Goal: Task Accomplishment & Management: Use online tool/utility

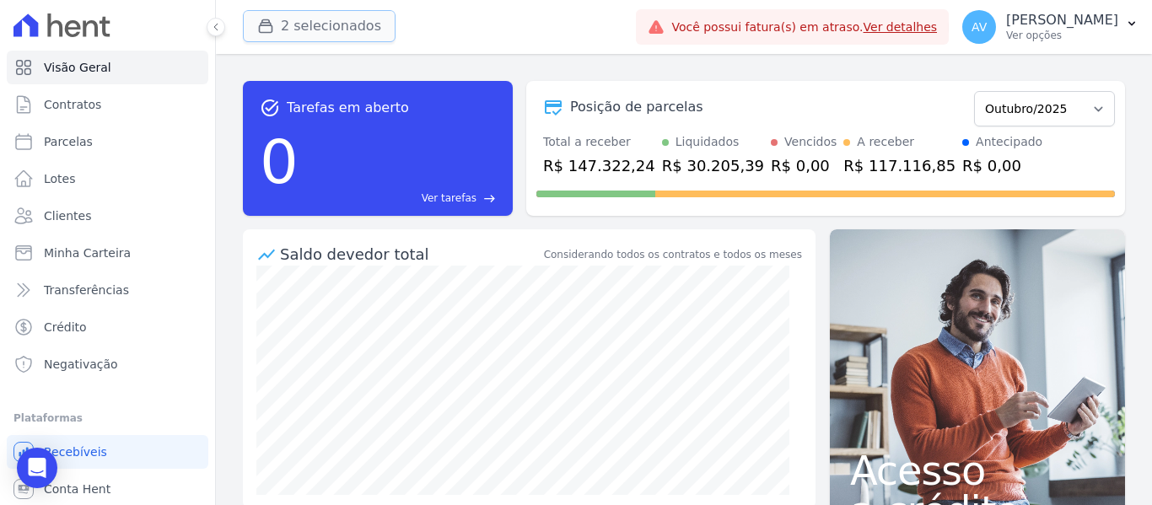
click at [308, 36] on button "2 selecionados" at bounding box center [319, 26] width 153 height 32
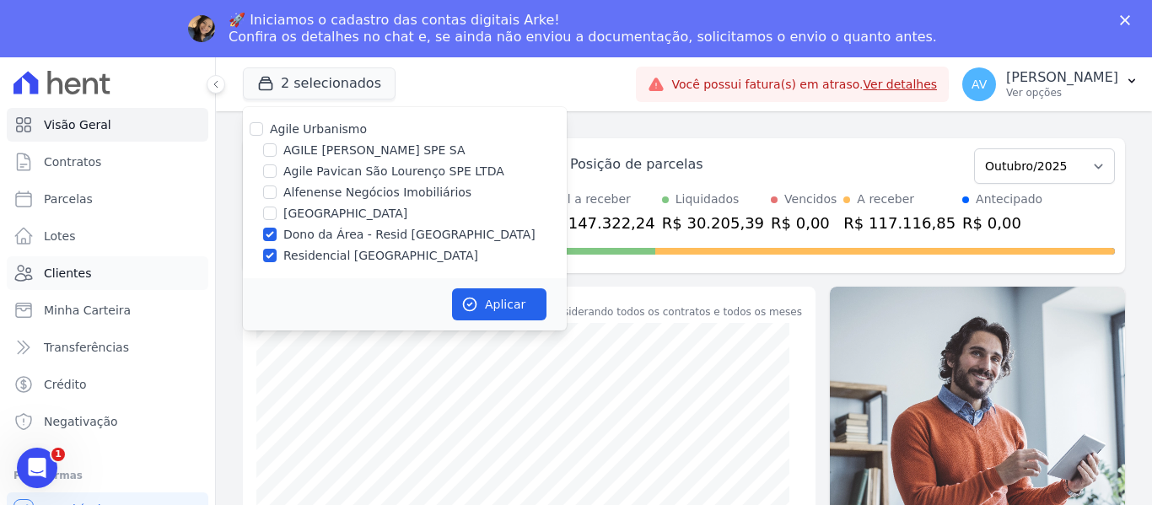
click at [76, 281] on span "Clientes" at bounding box center [67, 273] width 47 height 17
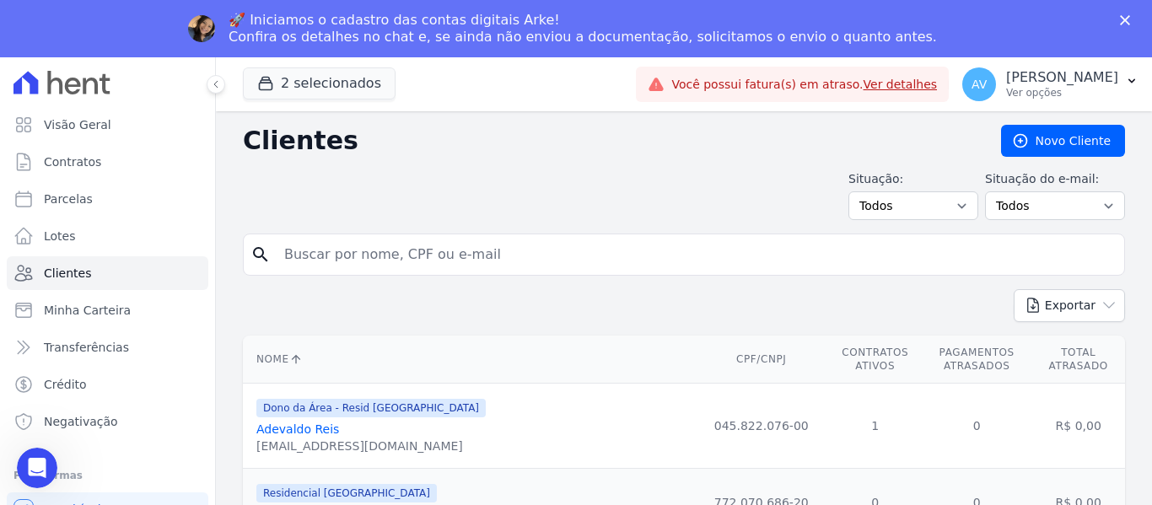
click at [345, 198] on div "Situação: Todos Adimplentes Inadimplentes Situação do e-mail: Todos Confirmado …" at bounding box center [684, 195] width 882 height 50
click at [319, 252] on input "search" at bounding box center [695, 255] width 843 height 34
type input "homero"
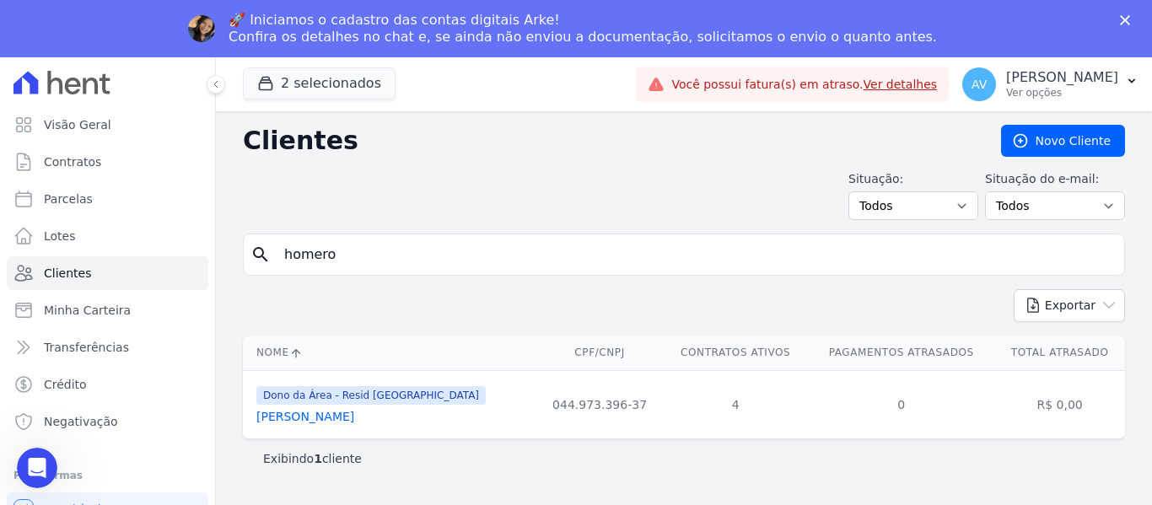
click at [311, 420] on link "[PERSON_NAME]" at bounding box center [305, 416] width 98 height 13
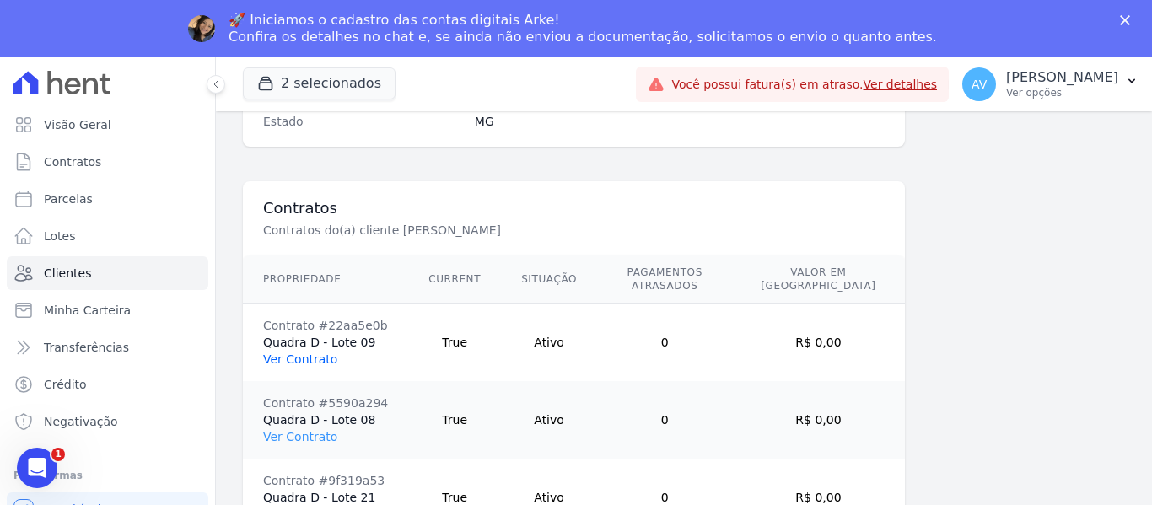
scroll to position [1306, 0]
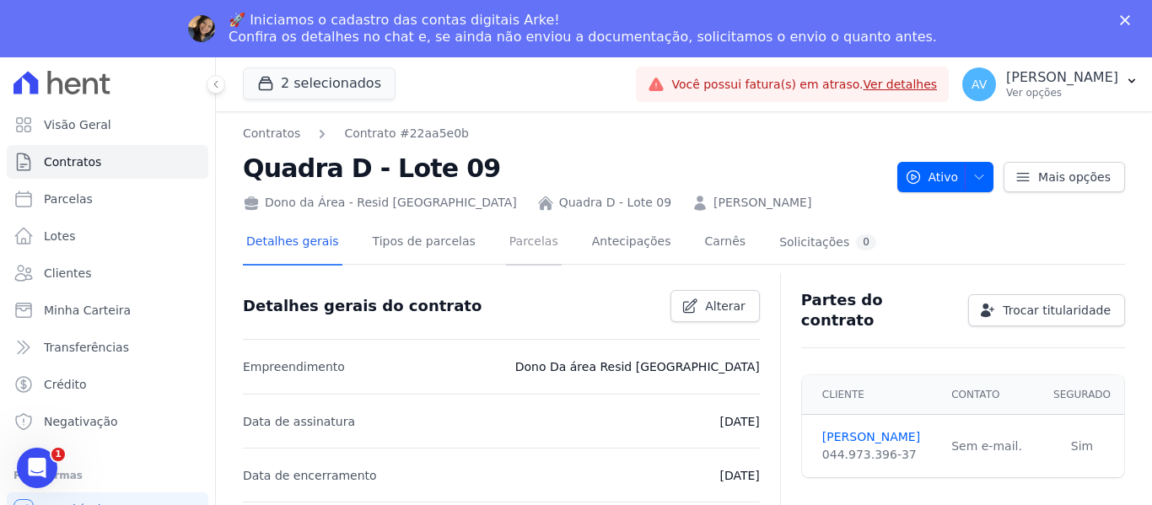
click at [514, 249] on link "Parcelas" at bounding box center [534, 243] width 56 height 45
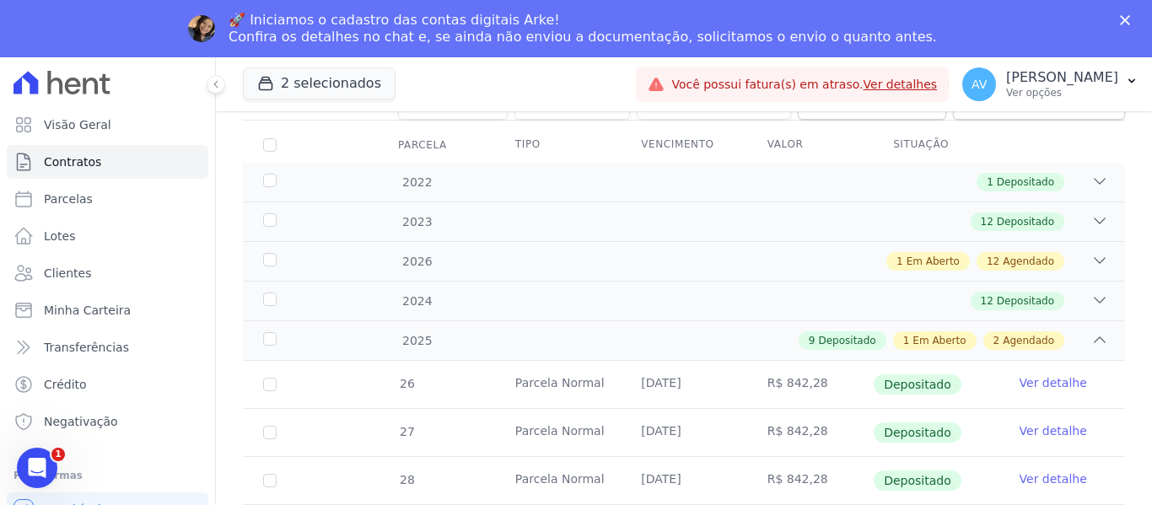
scroll to position [194, 0]
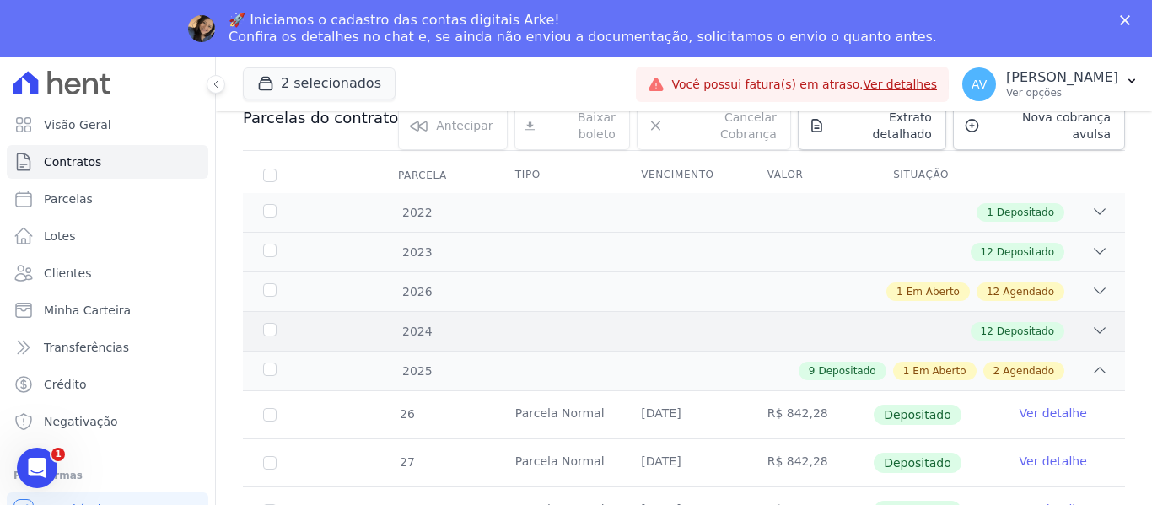
click at [1095, 328] on icon at bounding box center [1100, 330] width 11 height 5
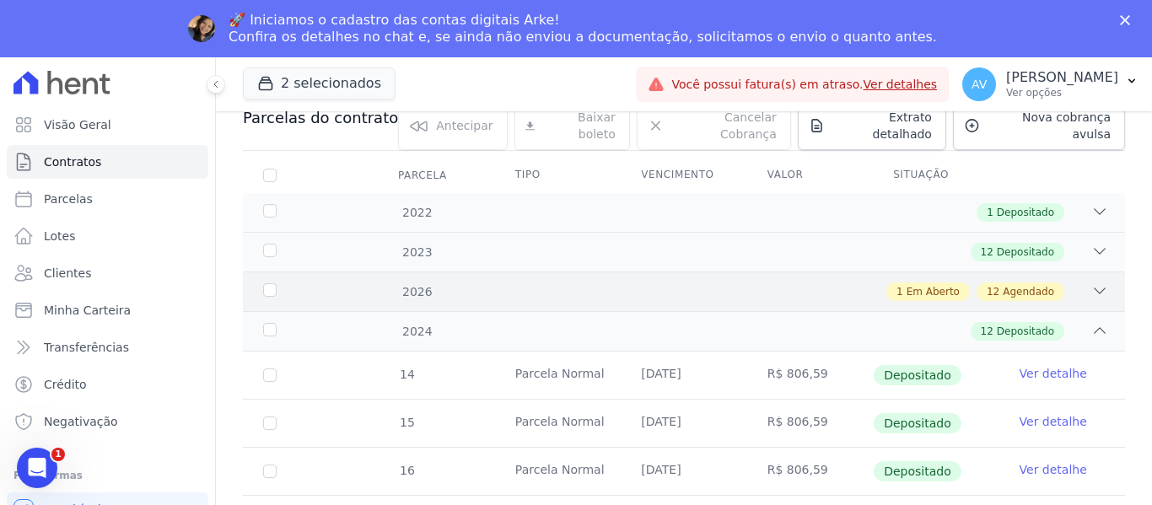
click at [1091, 287] on div at bounding box center [1099, 292] width 17 height 19
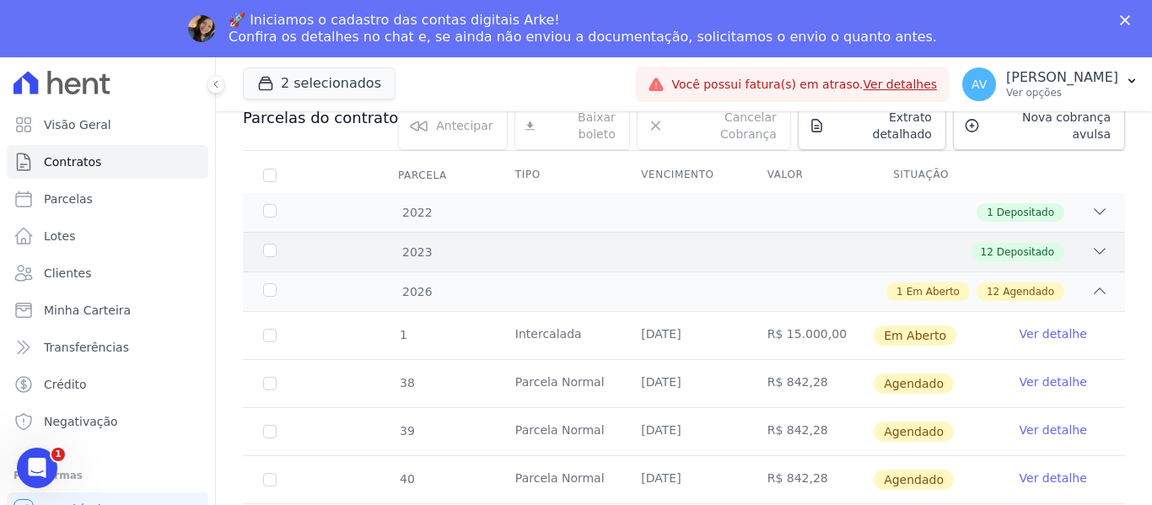
click at [1091, 247] on div at bounding box center [1099, 252] width 17 height 19
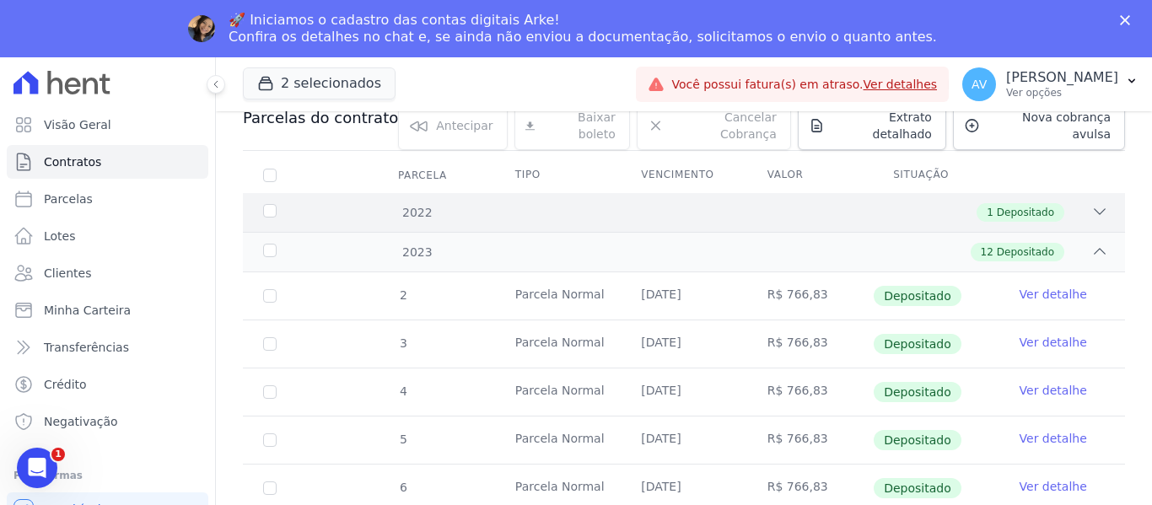
click at [1085, 210] on div "2022 1 Depositado" at bounding box center [684, 212] width 882 height 39
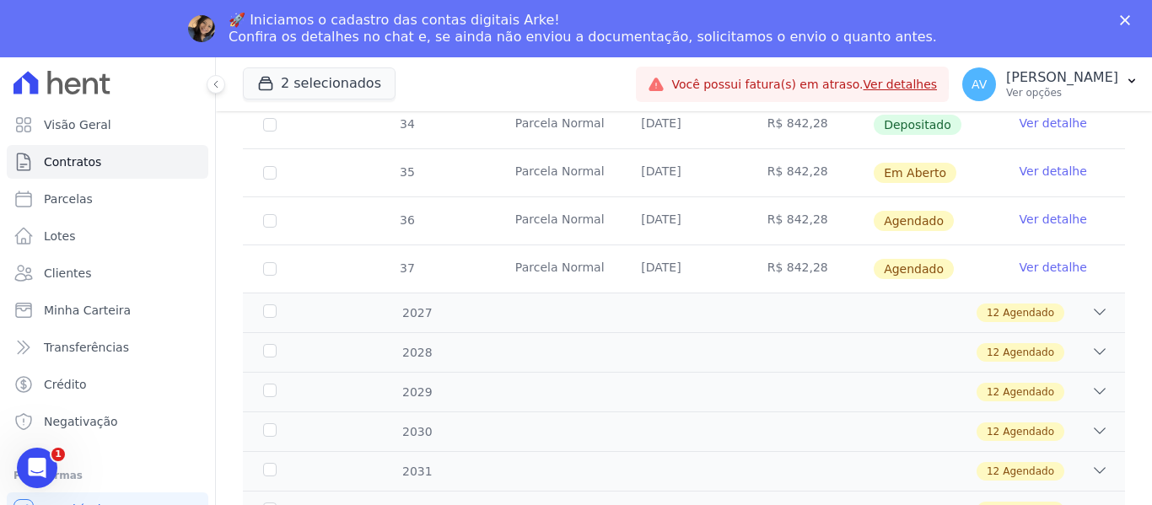
scroll to position [2611, 0]
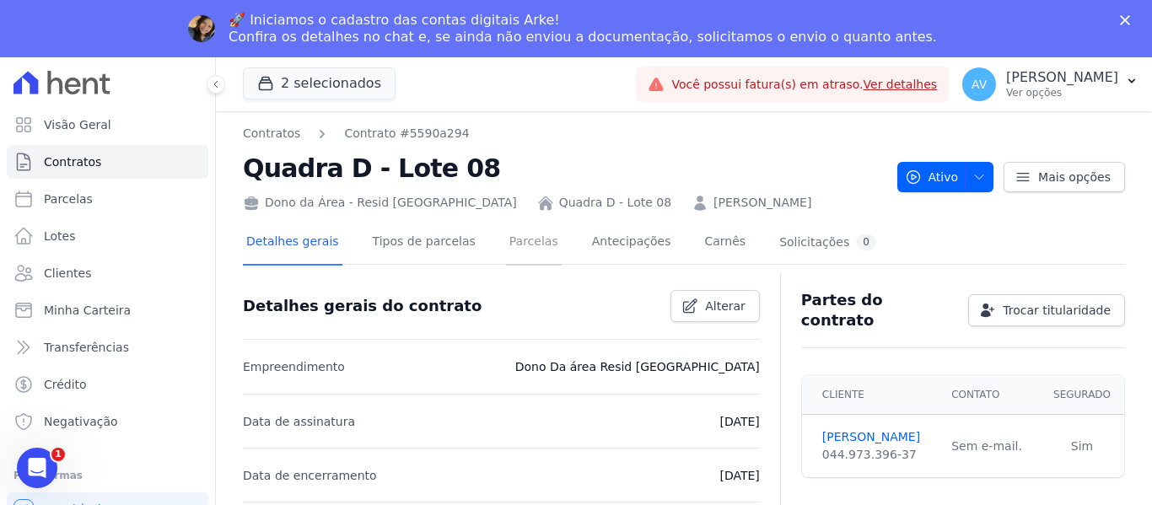
click at [506, 241] on link "Parcelas" at bounding box center [534, 243] width 56 height 45
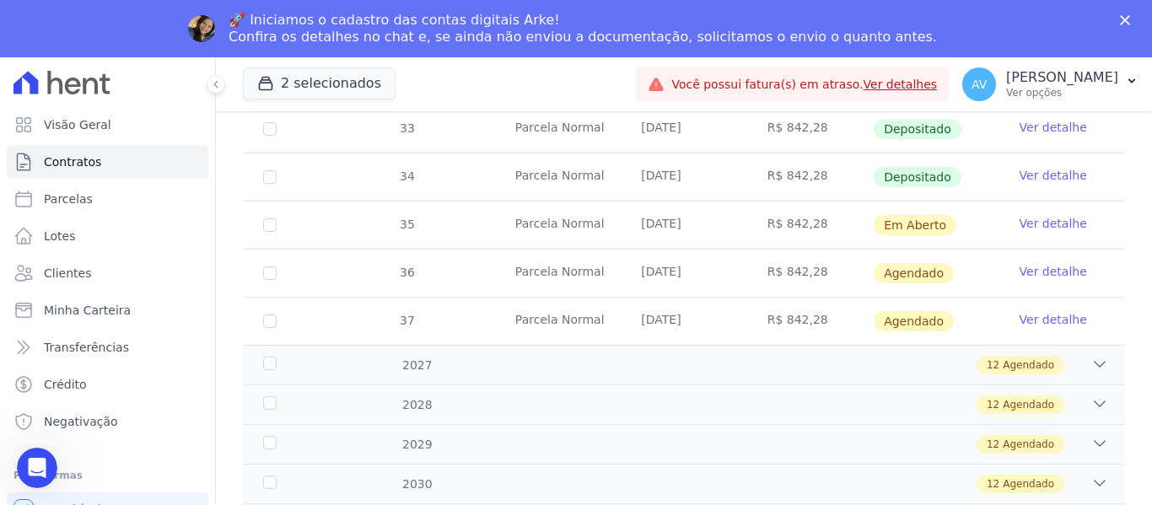
scroll to position [843, 0]
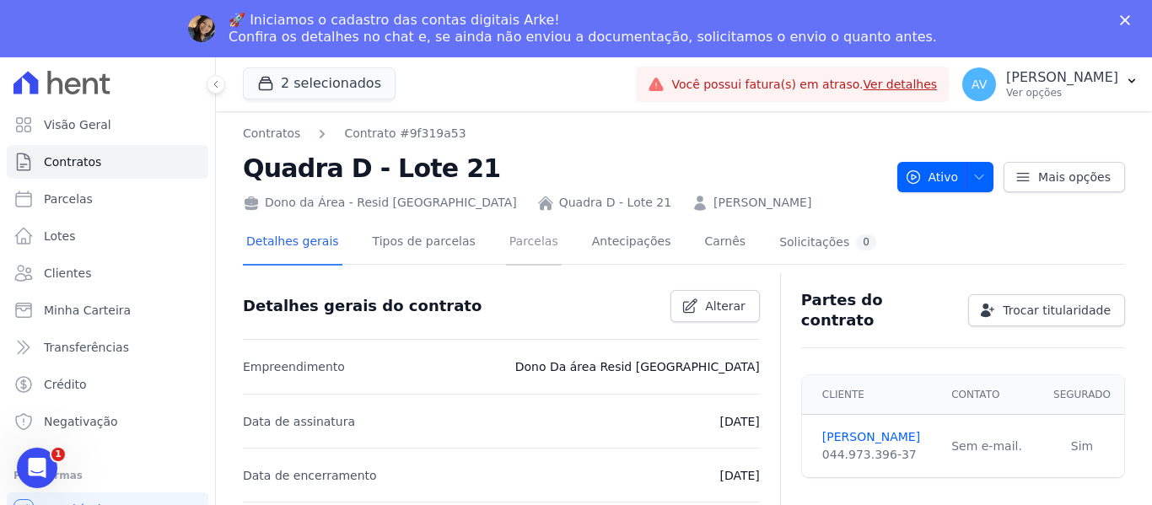
click at [506, 238] on link "Parcelas" at bounding box center [534, 243] width 56 height 45
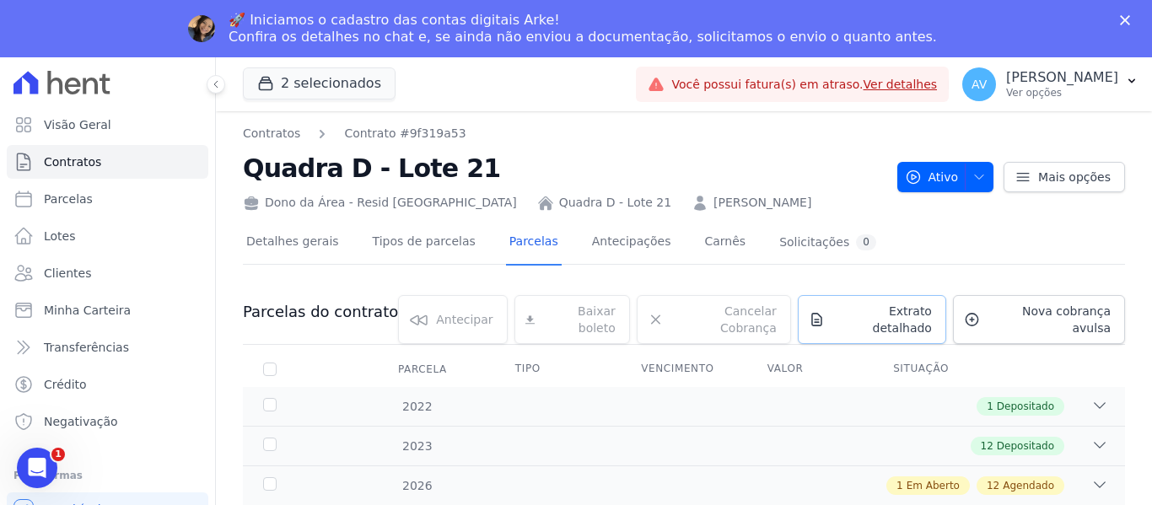
click at [893, 309] on span "Extrato detalhado" at bounding box center [882, 320] width 100 height 34
click at [1059, 337] on span "Exportar XLSX" at bounding box center [1093, 340] width 97 height 17
click at [1067, 346] on span "Exportar XLSX" at bounding box center [1093, 340] width 97 height 17
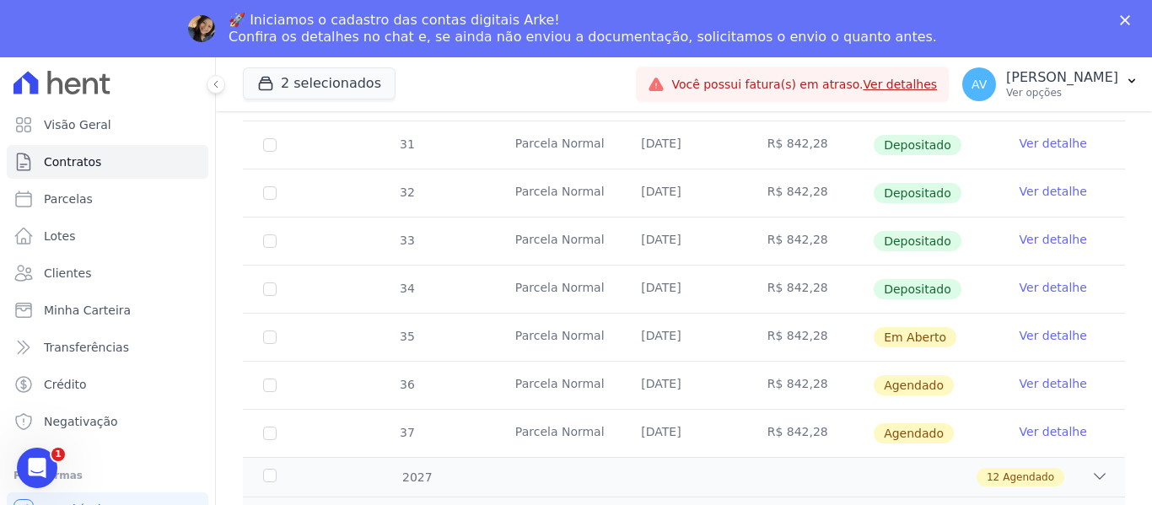
scroll to position [843, 0]
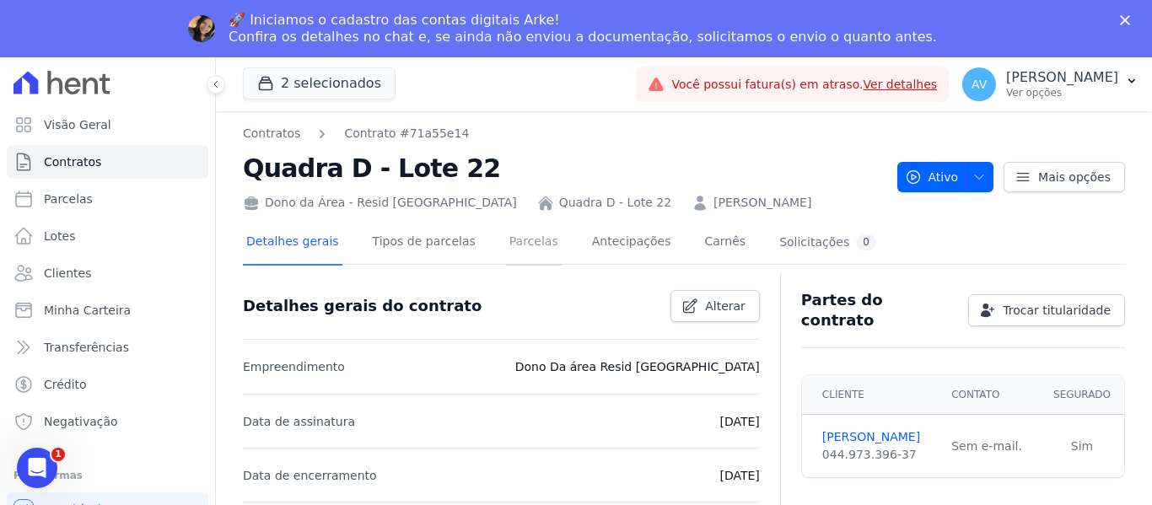
click at [531, 250] on link "Parcelas" at bounding box center [534, 243] width 56 height 45
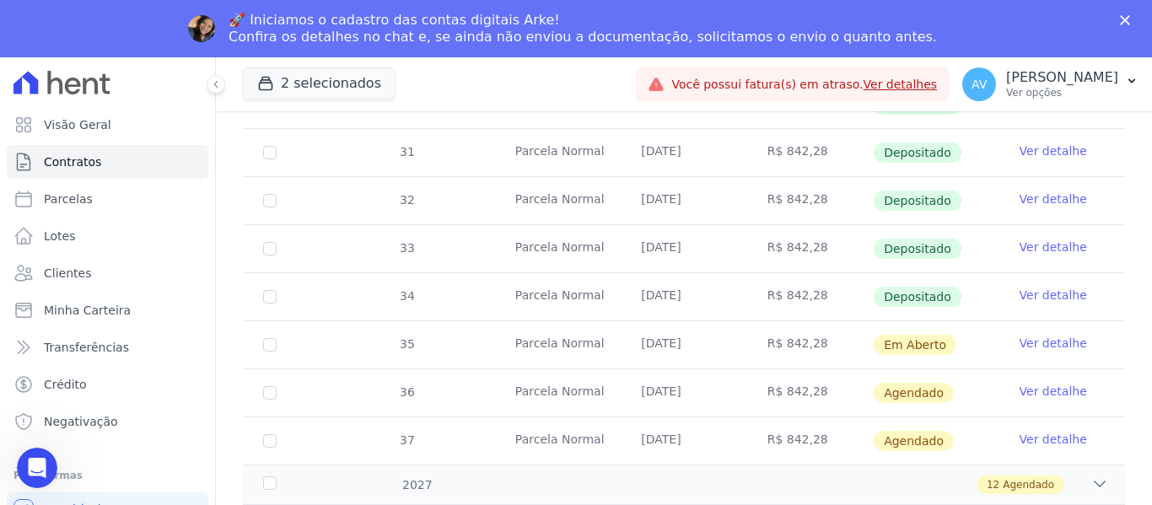
scroll to position [759, 0]
